Goal: Transaction & Acquisition: Purchase product/service

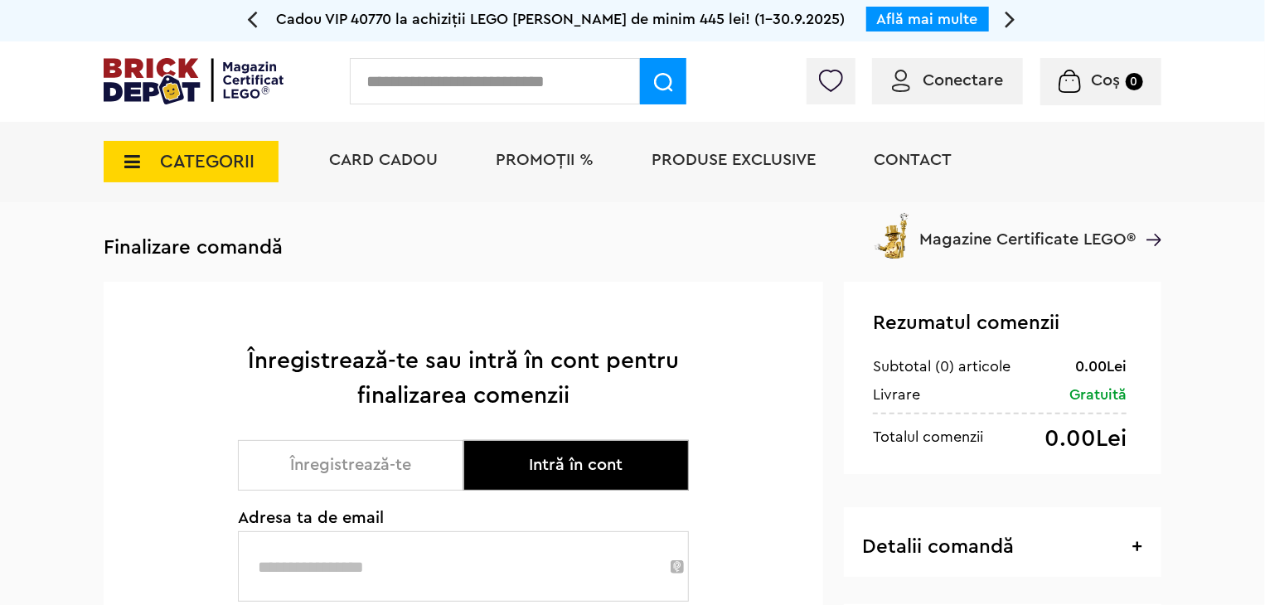
click at [126, 160] on icon at bounding box center [127, 162] width 26 height 18
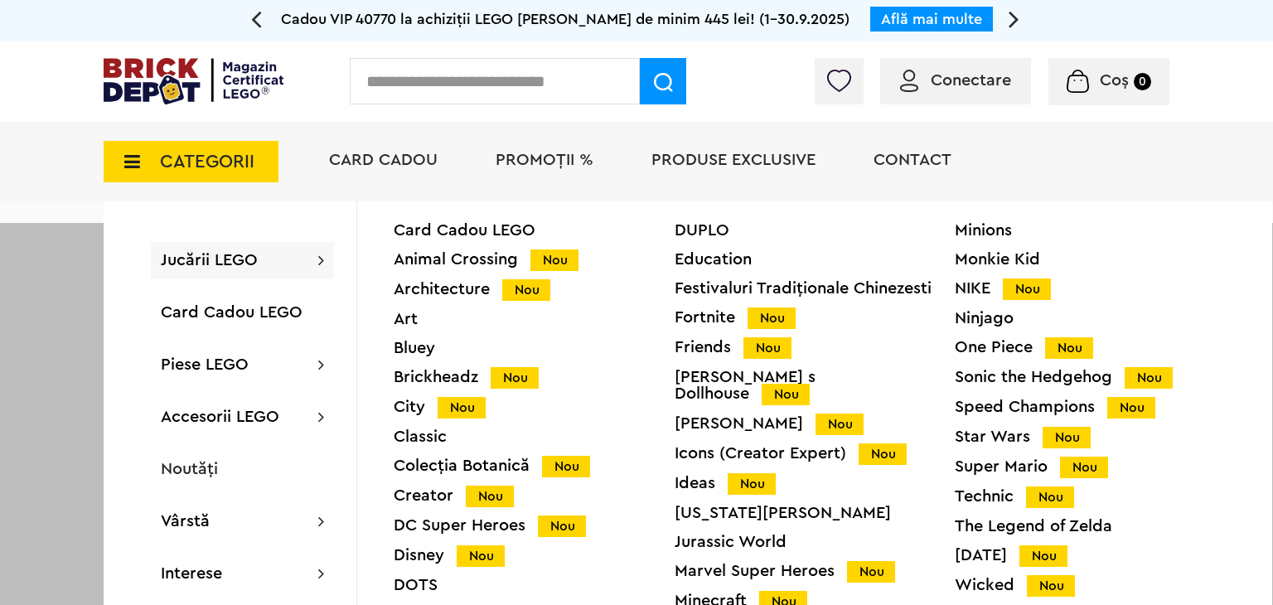
click at [414, 290] on div "Architecture Nou" at bounding box center [534, 289] width 281 height 17
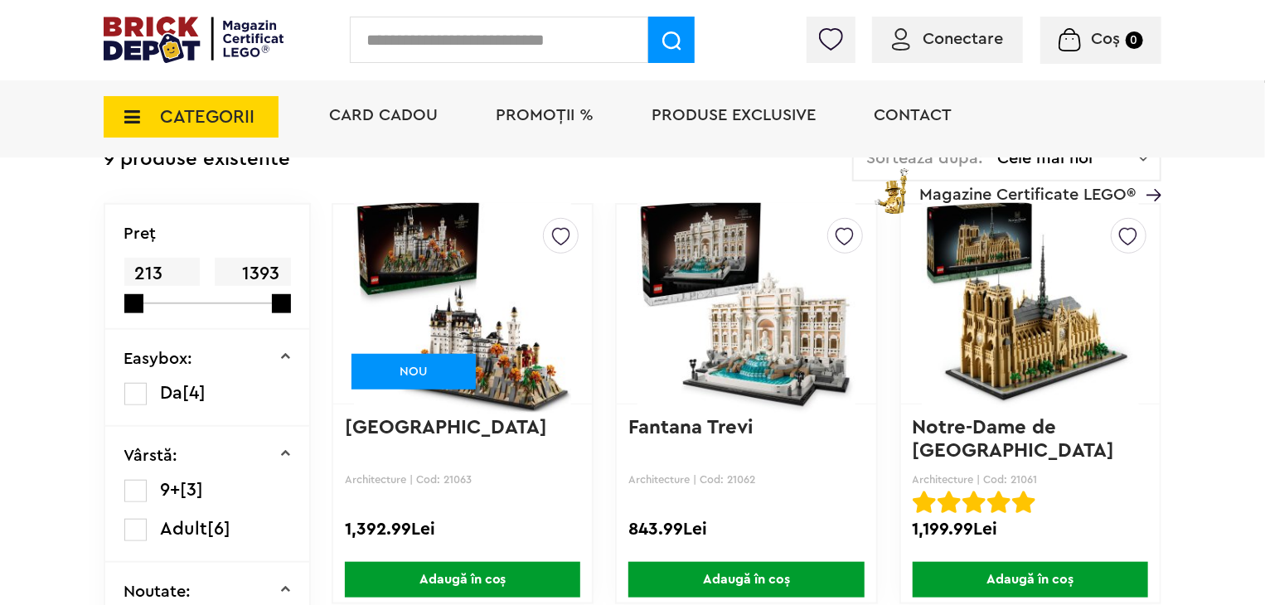
scroll to position [497, 0]
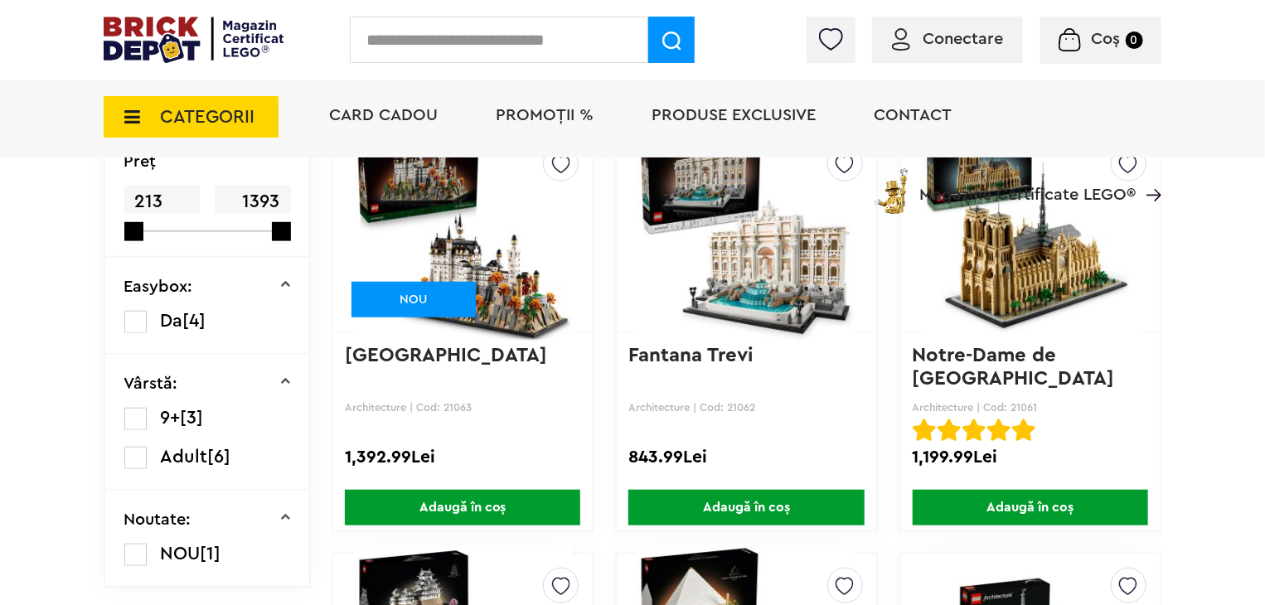
click at [448, 499] on span "Adaugă în coș" at bounding box center [462, 508] width 235 height 36
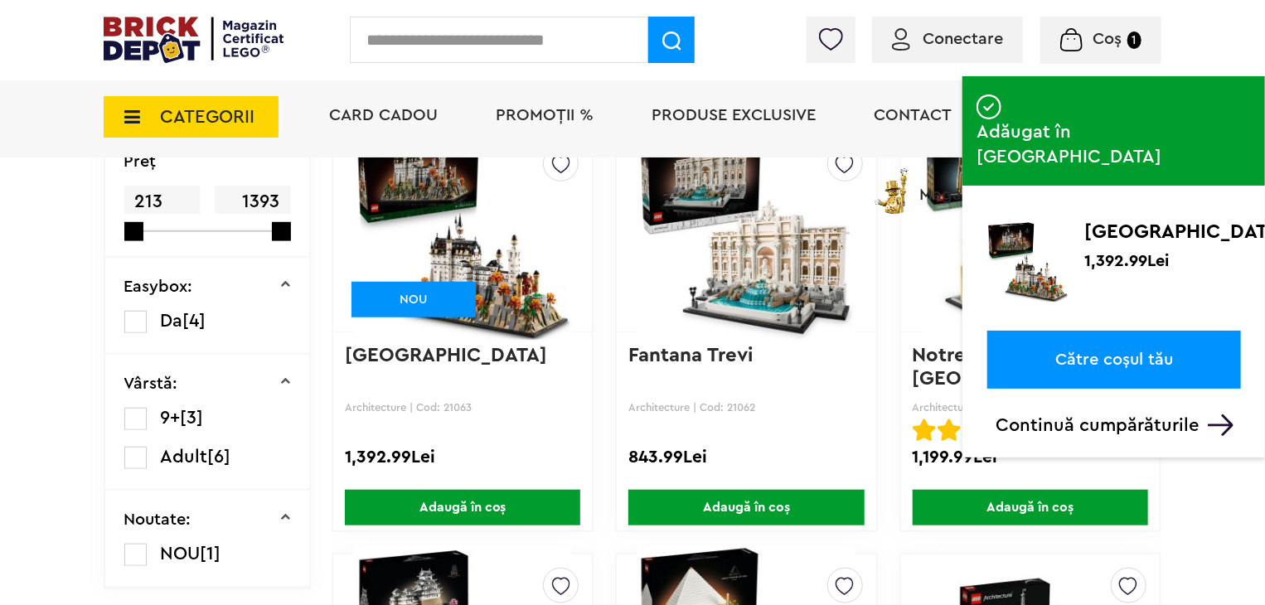
click at [1095, 331] on link "Către coșul tău" at bounding box center [1114, 360] width 254 height 58
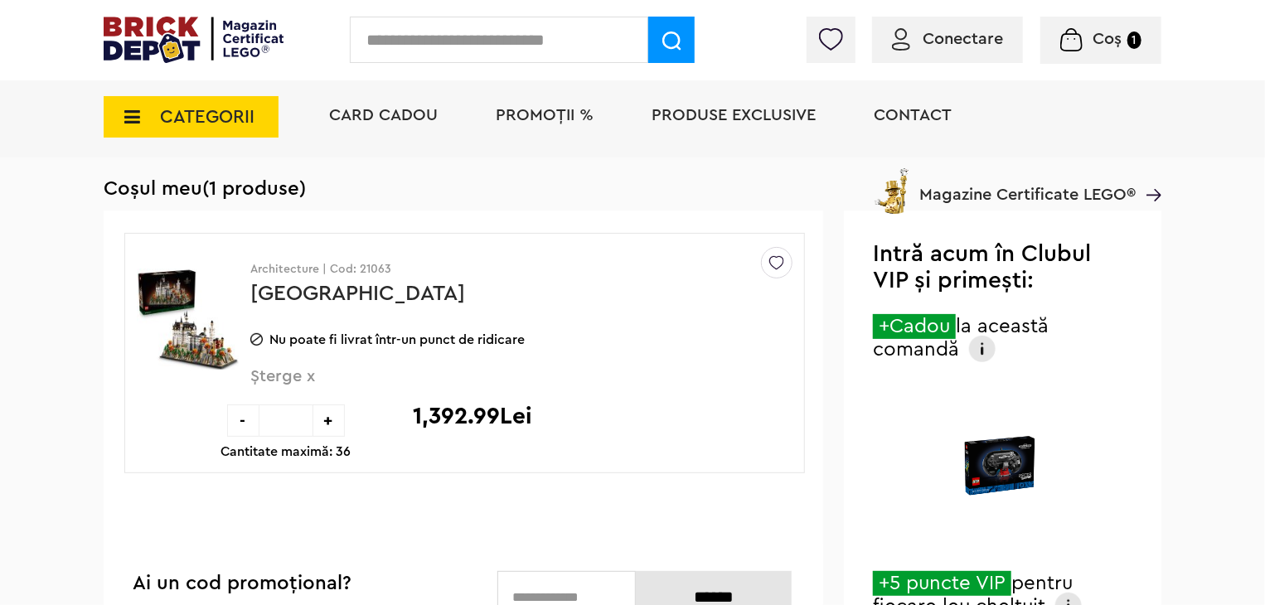
scroll to position [83, 0]
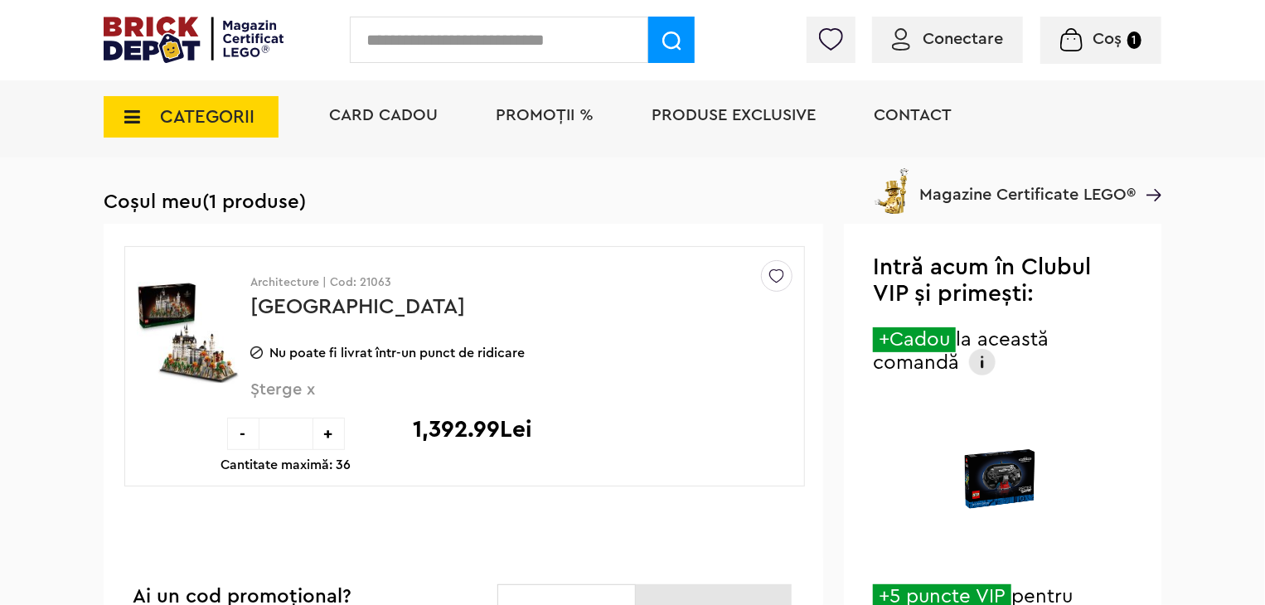
click at [902, 44] on img at bounding box center [901, 39] width 18 height 22
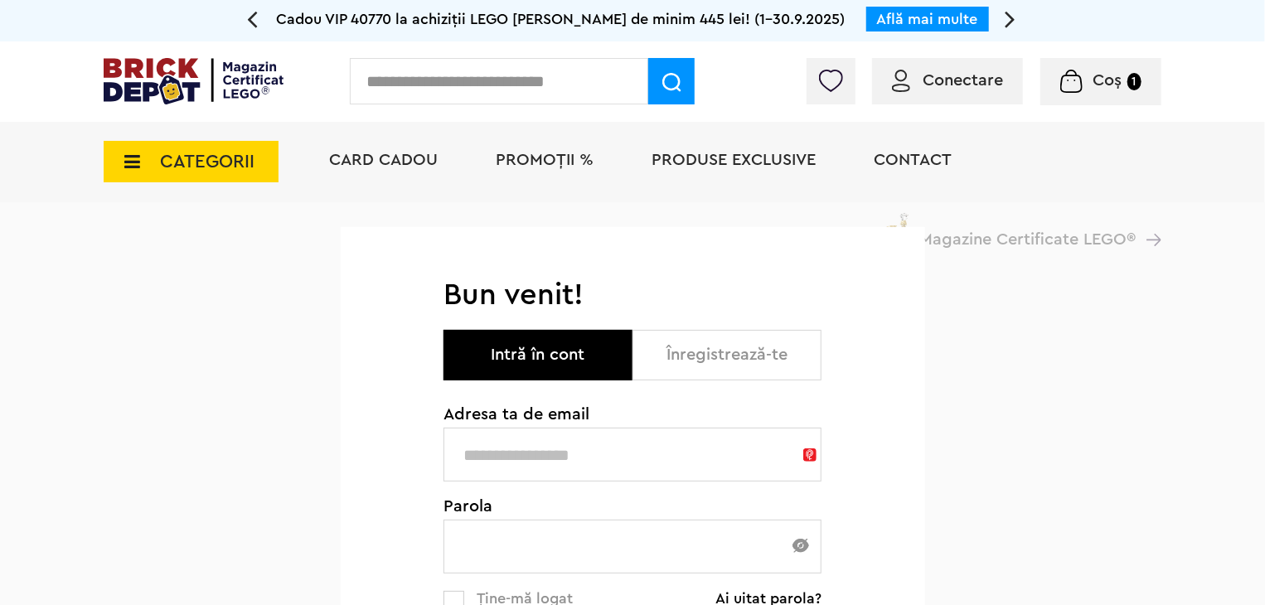
click at [523, 459] on input "text" at bounding box center [632, 455] width 378 height 54
type input "**********"
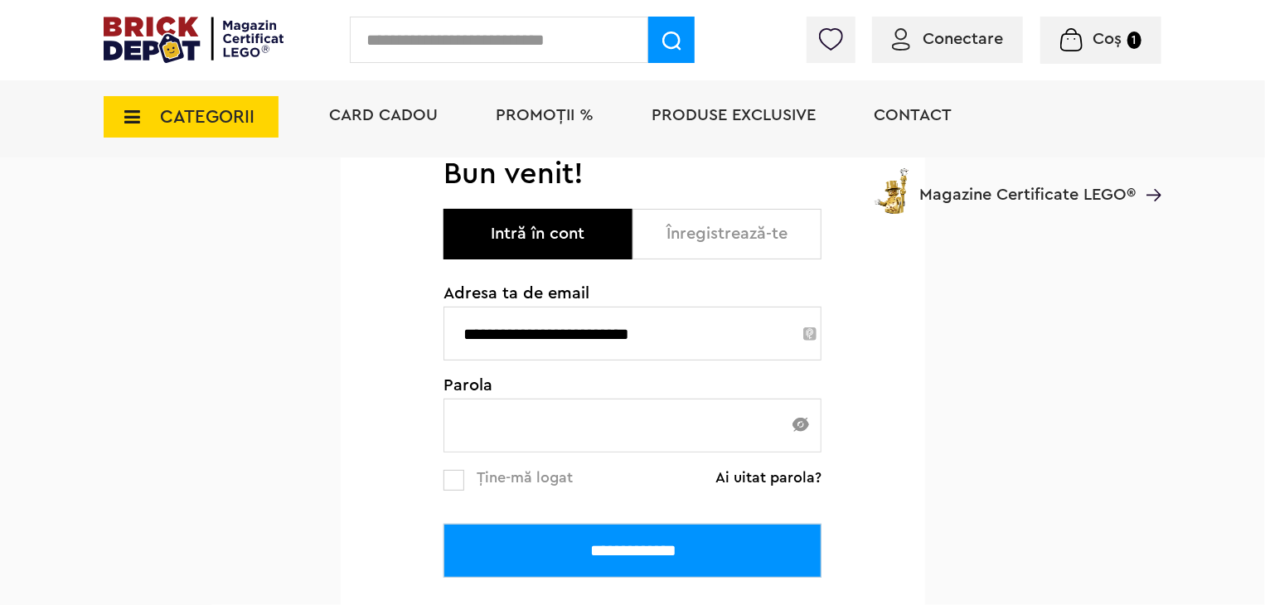
scroll to position [166, 0]
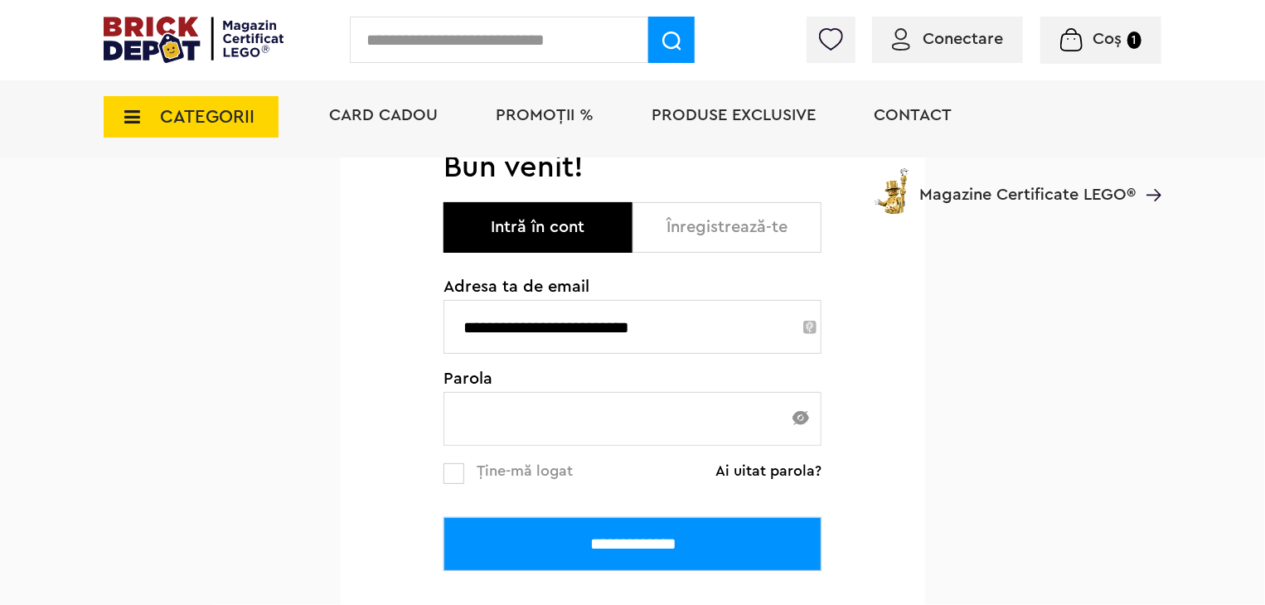
click at [625, 540] on input "**********" at bounding box center [632, 544] width 378 height 54
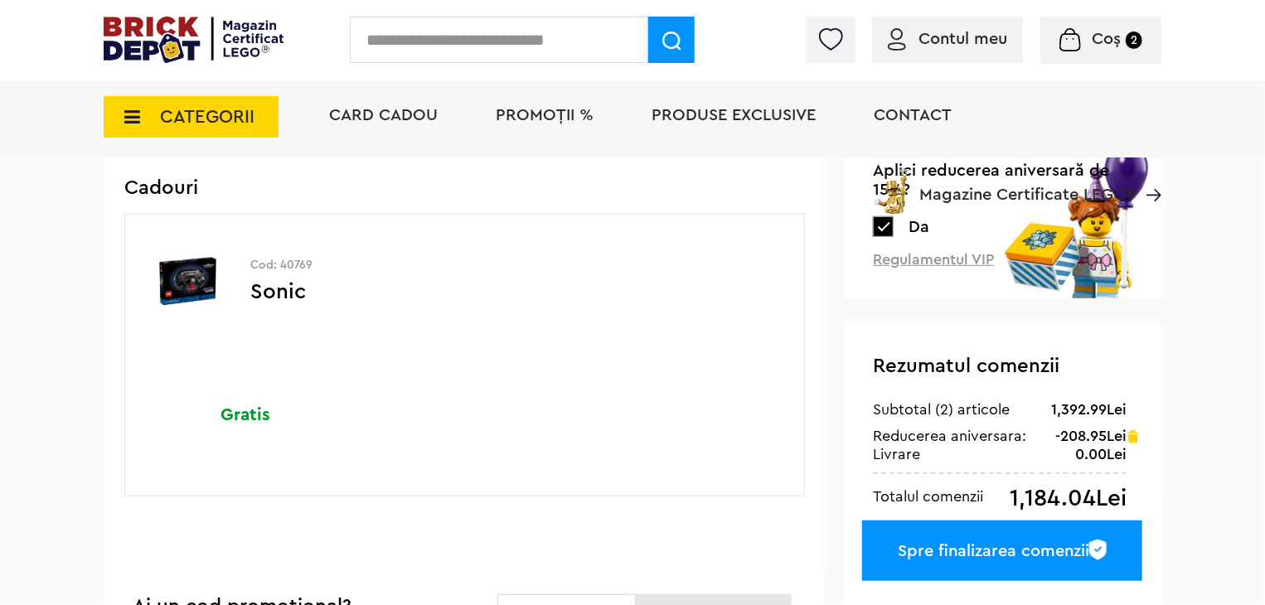
scroll to position [497, 0]
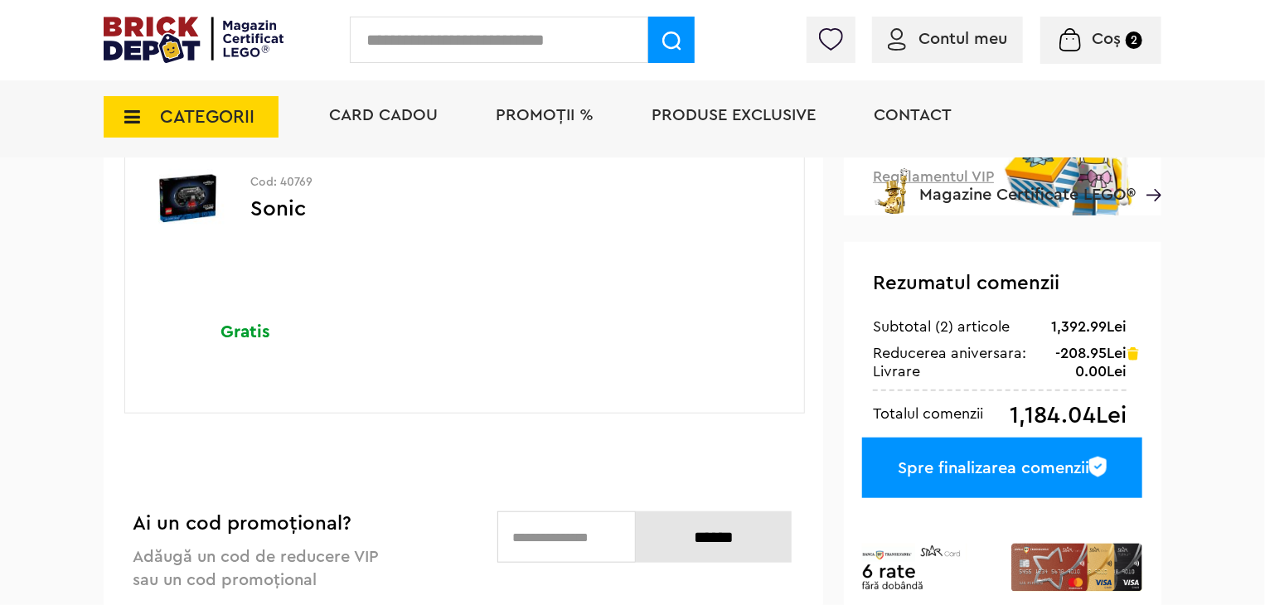
click at [997, 465] on div "Spre finalizarea comenzii" at bounding box center [1002, 468] width 280 height 61
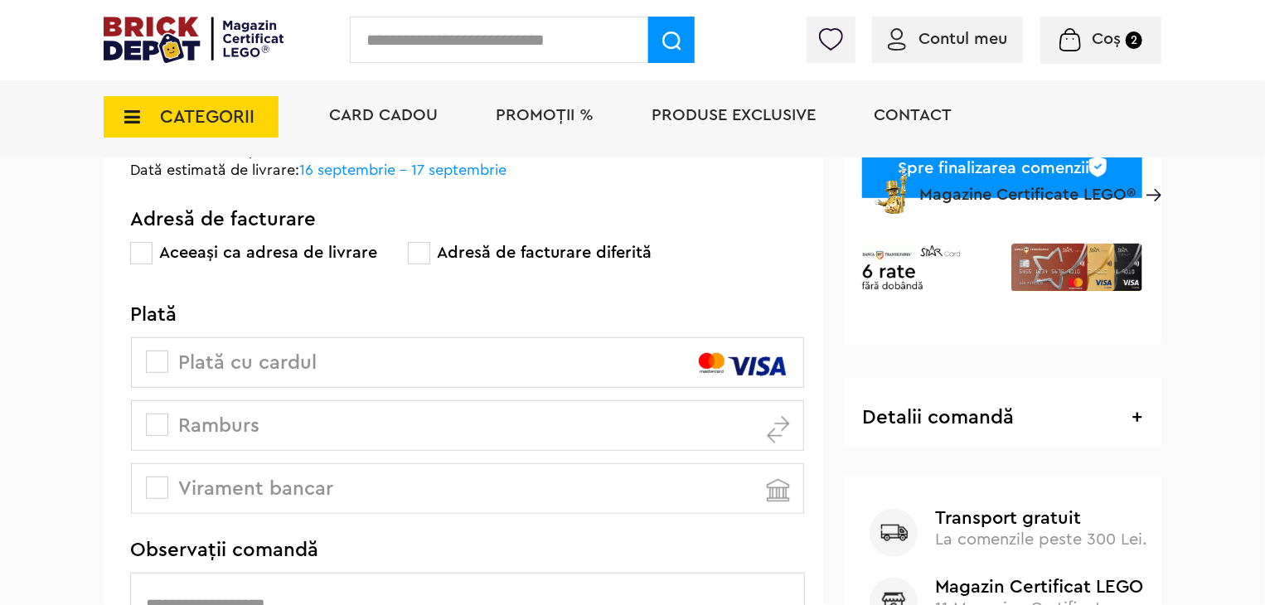
scroll to position [414, 0]
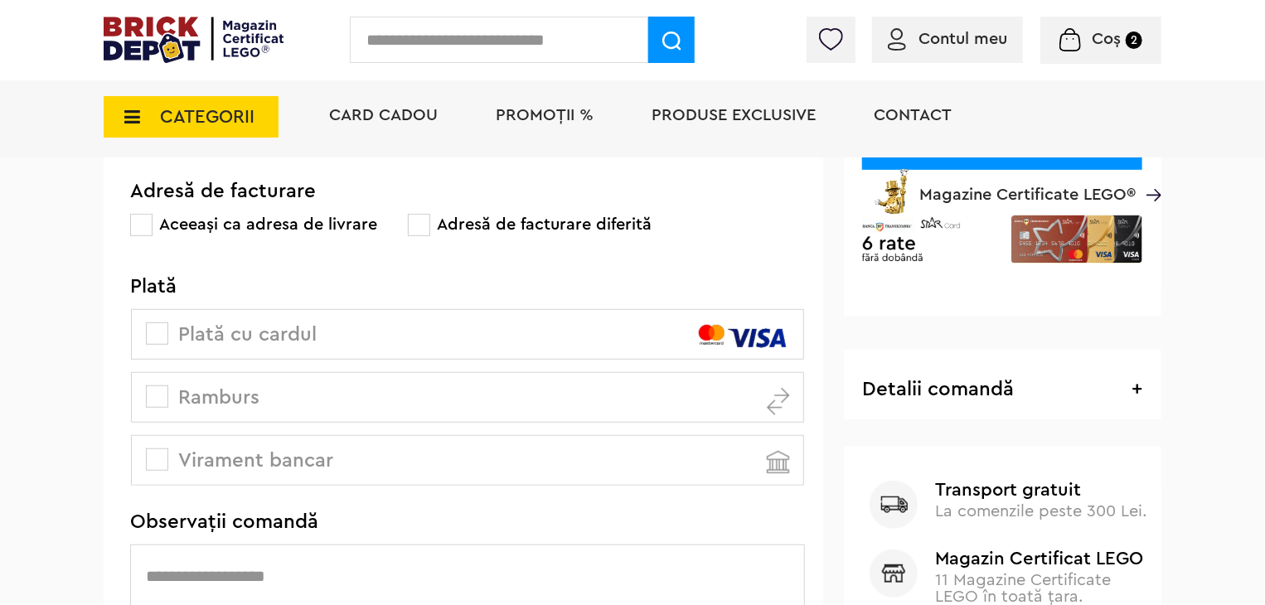
click at [153, 402] on span at bounding box center [157, 396] width 22 height 22
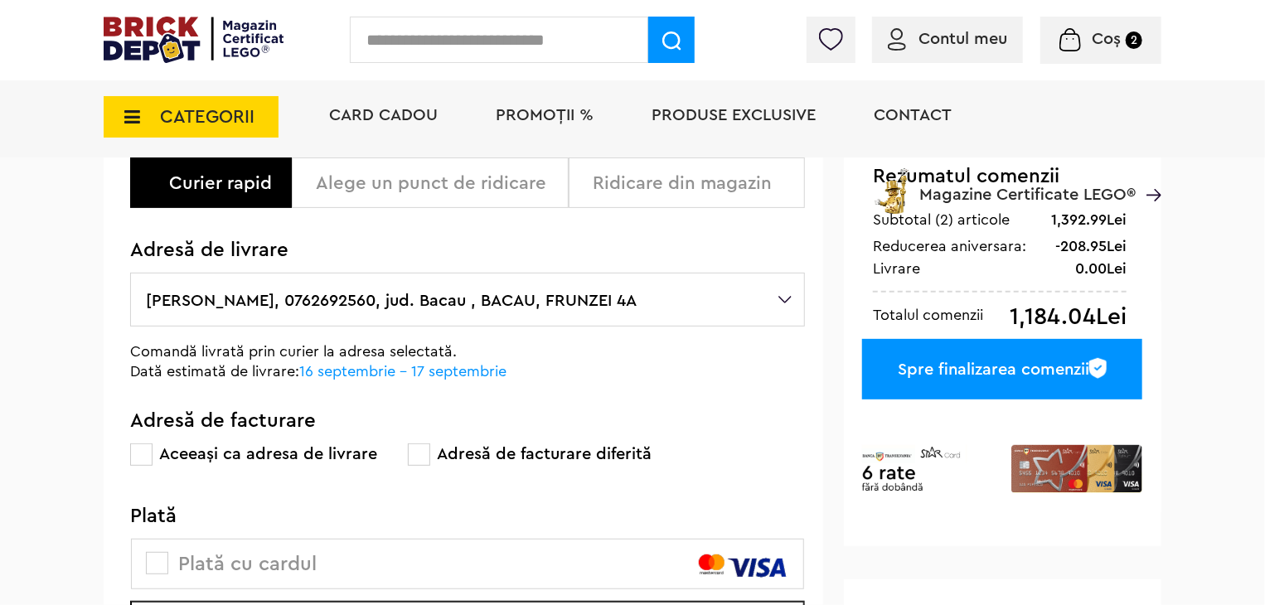
scroll to position [166, 0]
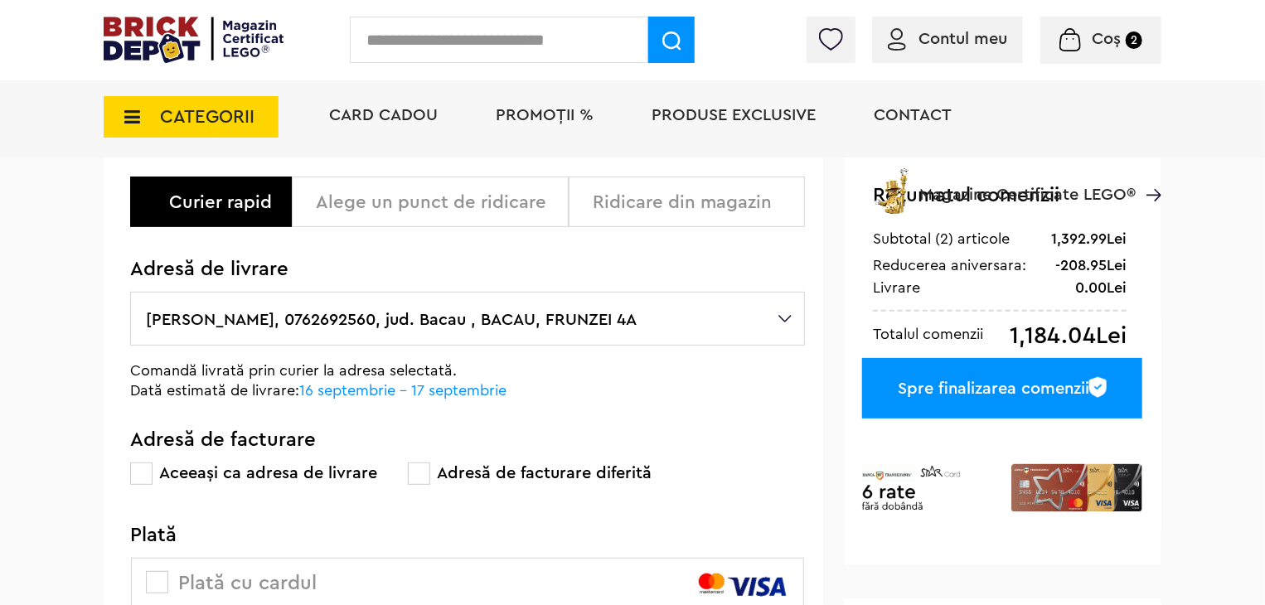
click at [974, 395] on div "Spre finalizarea comenzii" at bounding box center [1002, 388] width 280 height 61
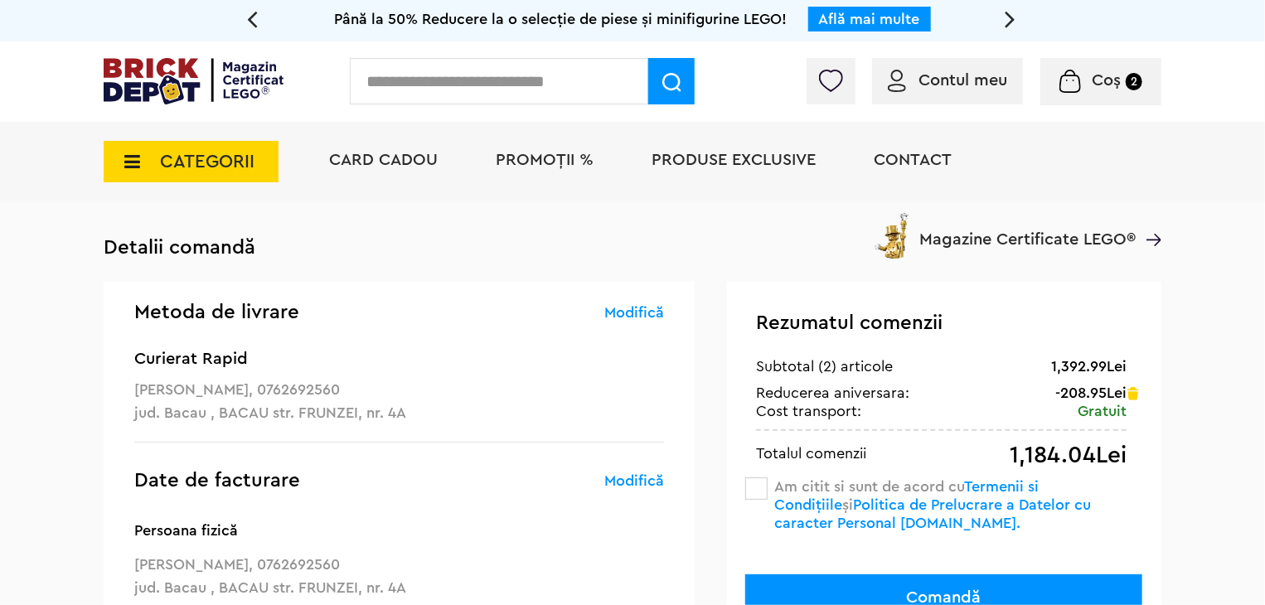
click at [767, 485] on span at bounding box center [756, 488] width 22 height 22
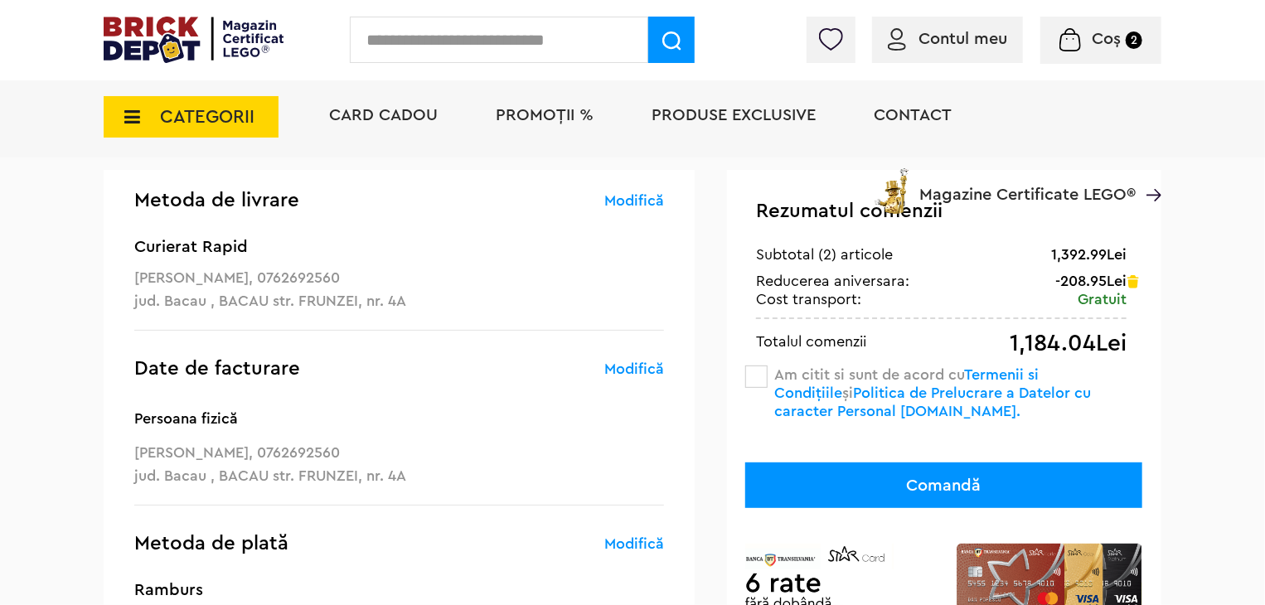
scroll to position [166, 0]
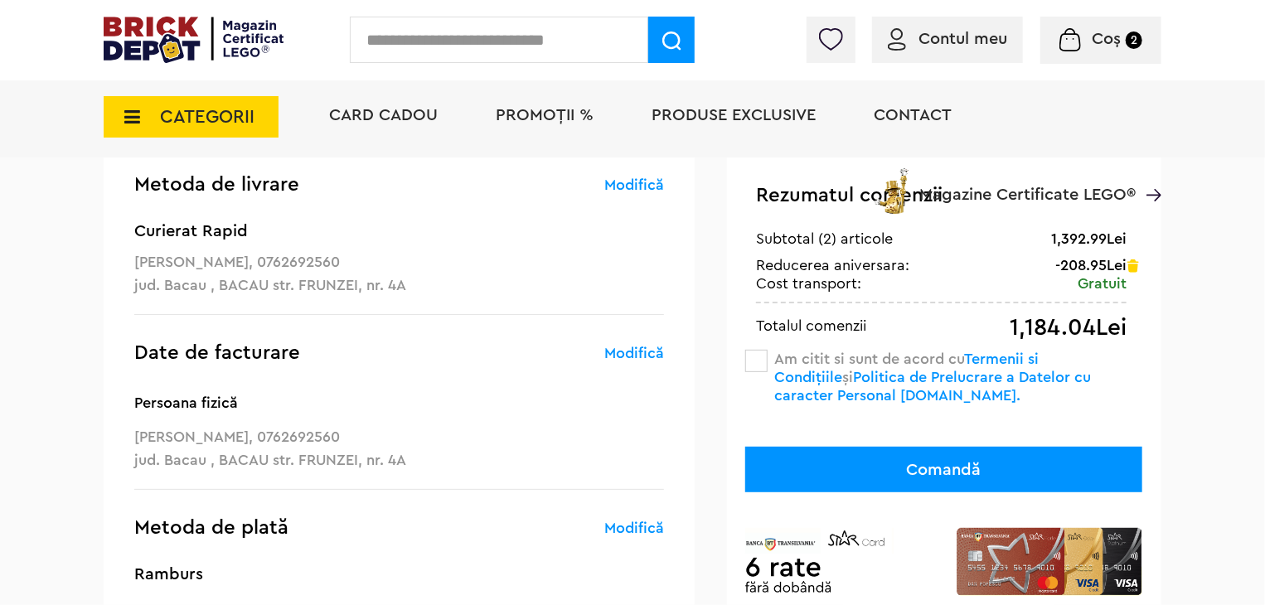
click at [905, 473] on button "Comandă" at bounding box center [943, 470] width 397 height 46
